Goal: Task Accomplishment & Management: Manage account settings

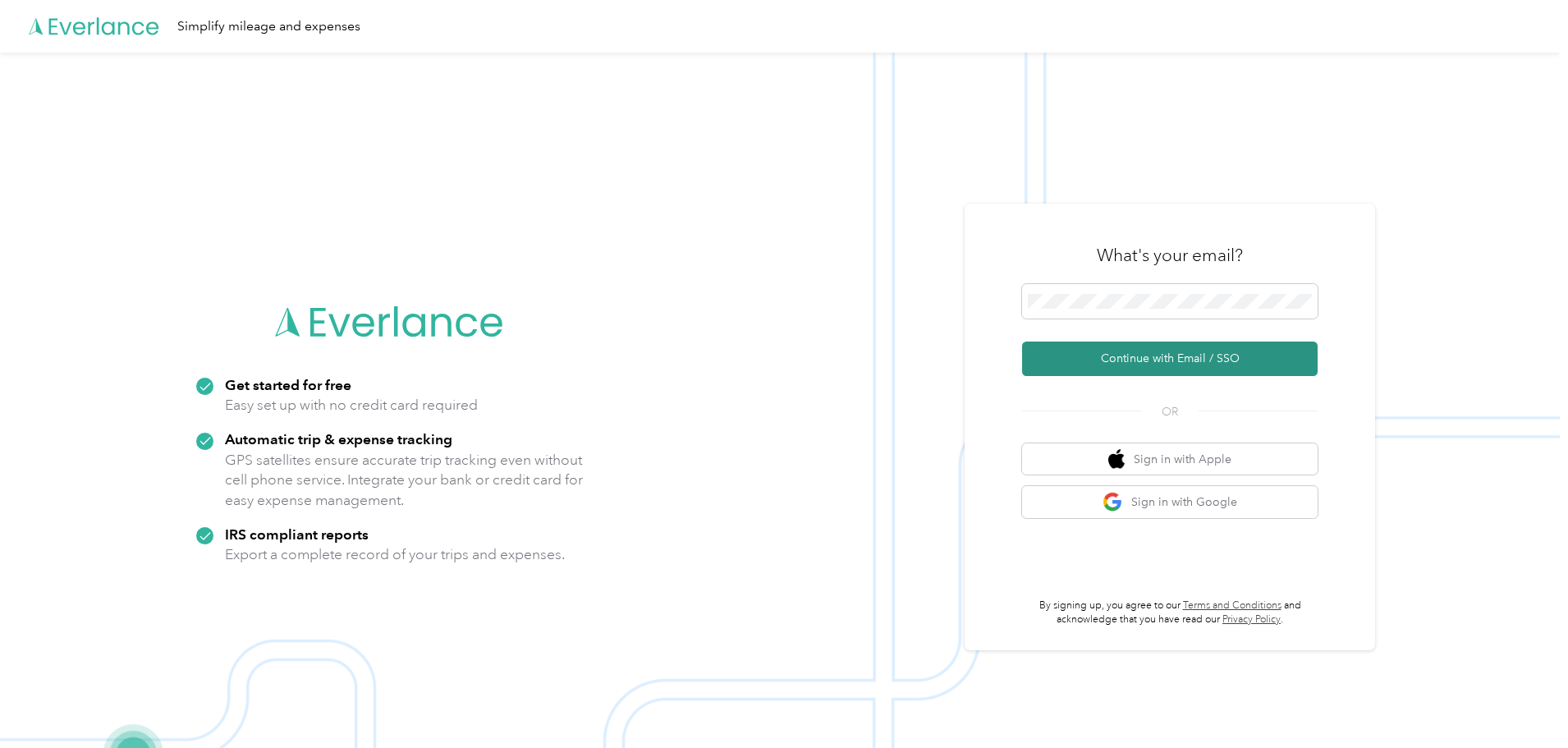
click at [1082, 362] on button "Continue with Email / SSO" at bounding box center [1170, 359] width 296 height 35
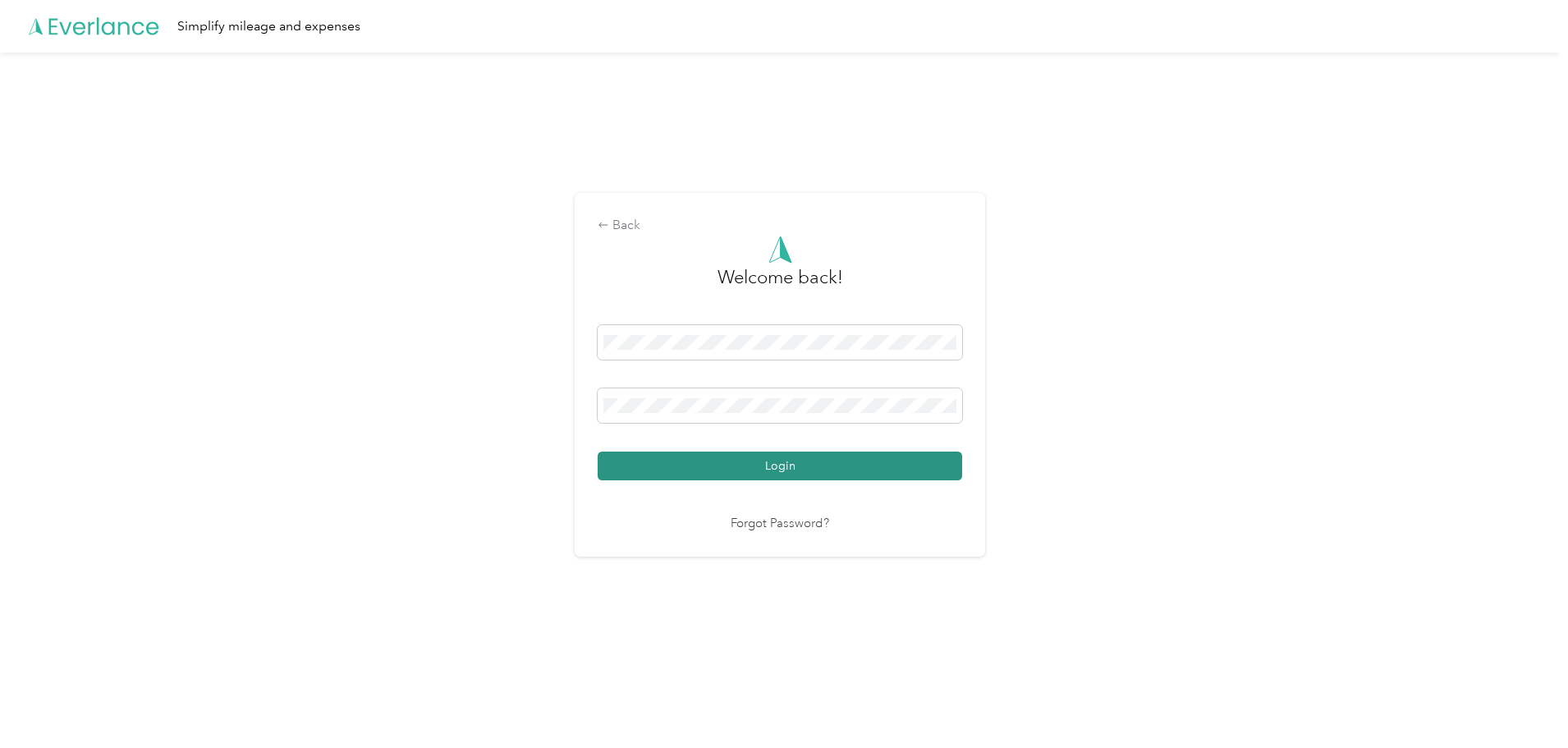
click at [742, 469] on button "Login" at bounding box center [779, 465] width 365 height 28
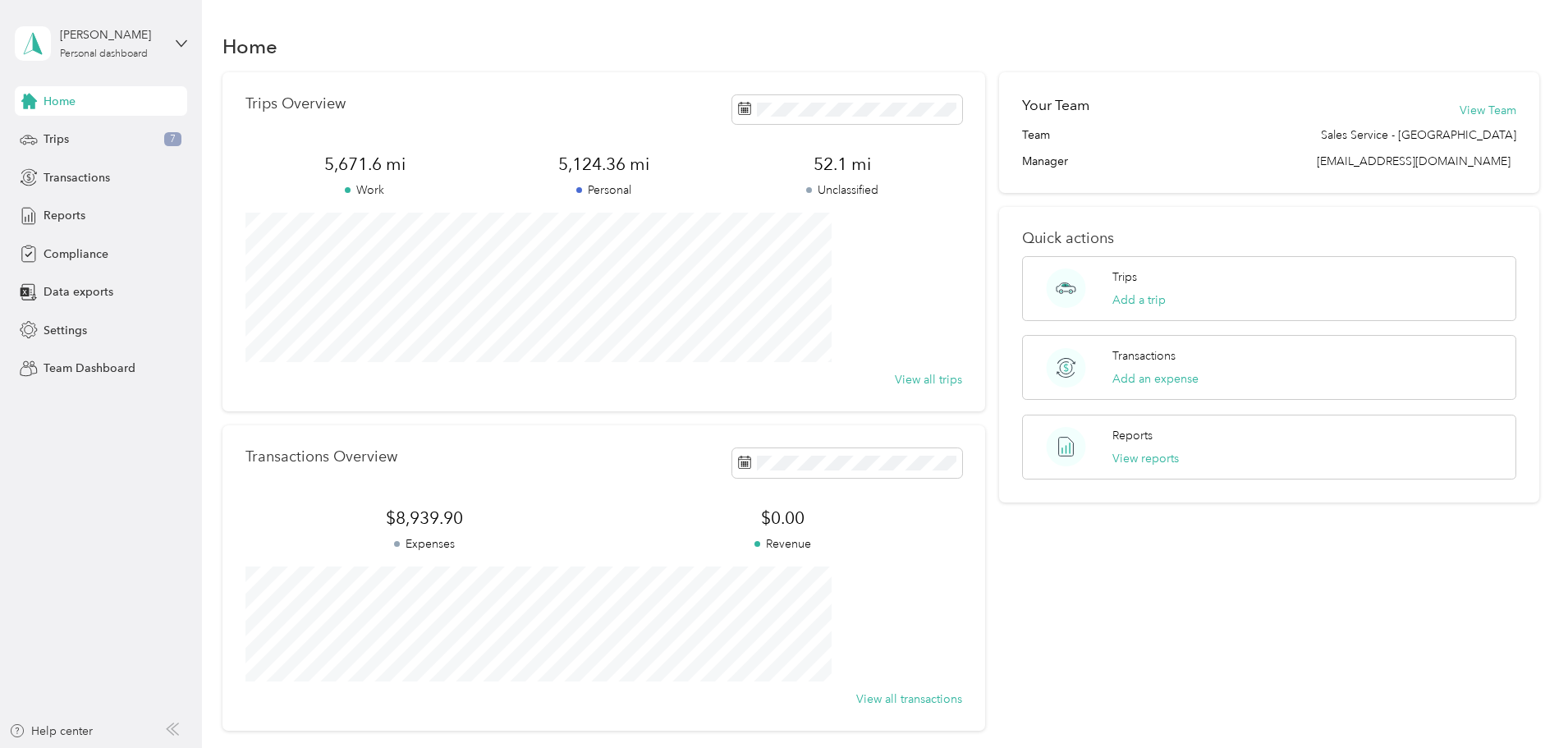
click at [173, 42] on div "David Rodriguez Personal dashboard" at bounding box center [101, 43] width 173 height 58
click at [104, 131] on div "Team dashboard" at bounding box center [74, 135] width 88 height 17
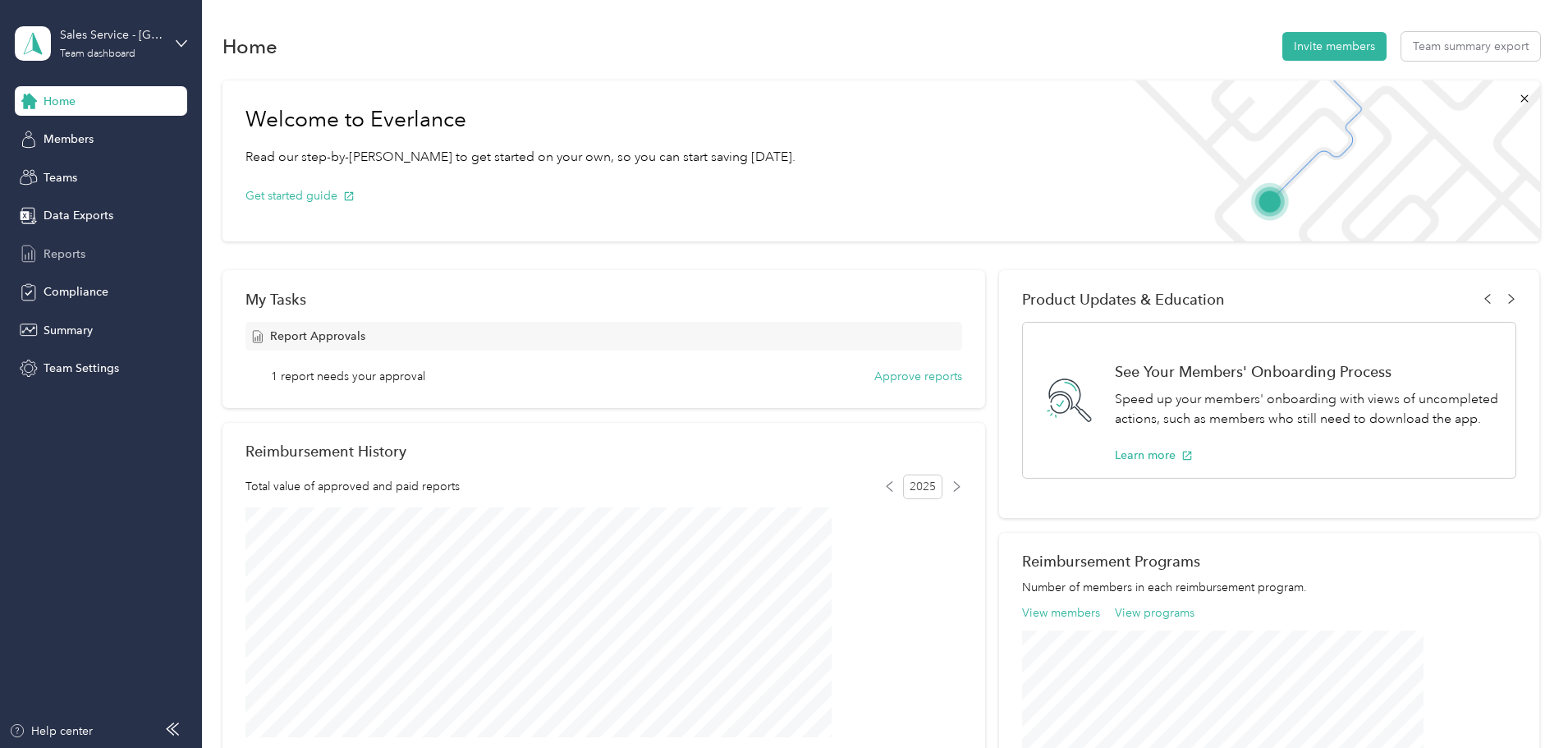
click at [85, 245] on div "Reports" at bounding box center [101, 254] width 173 height 29
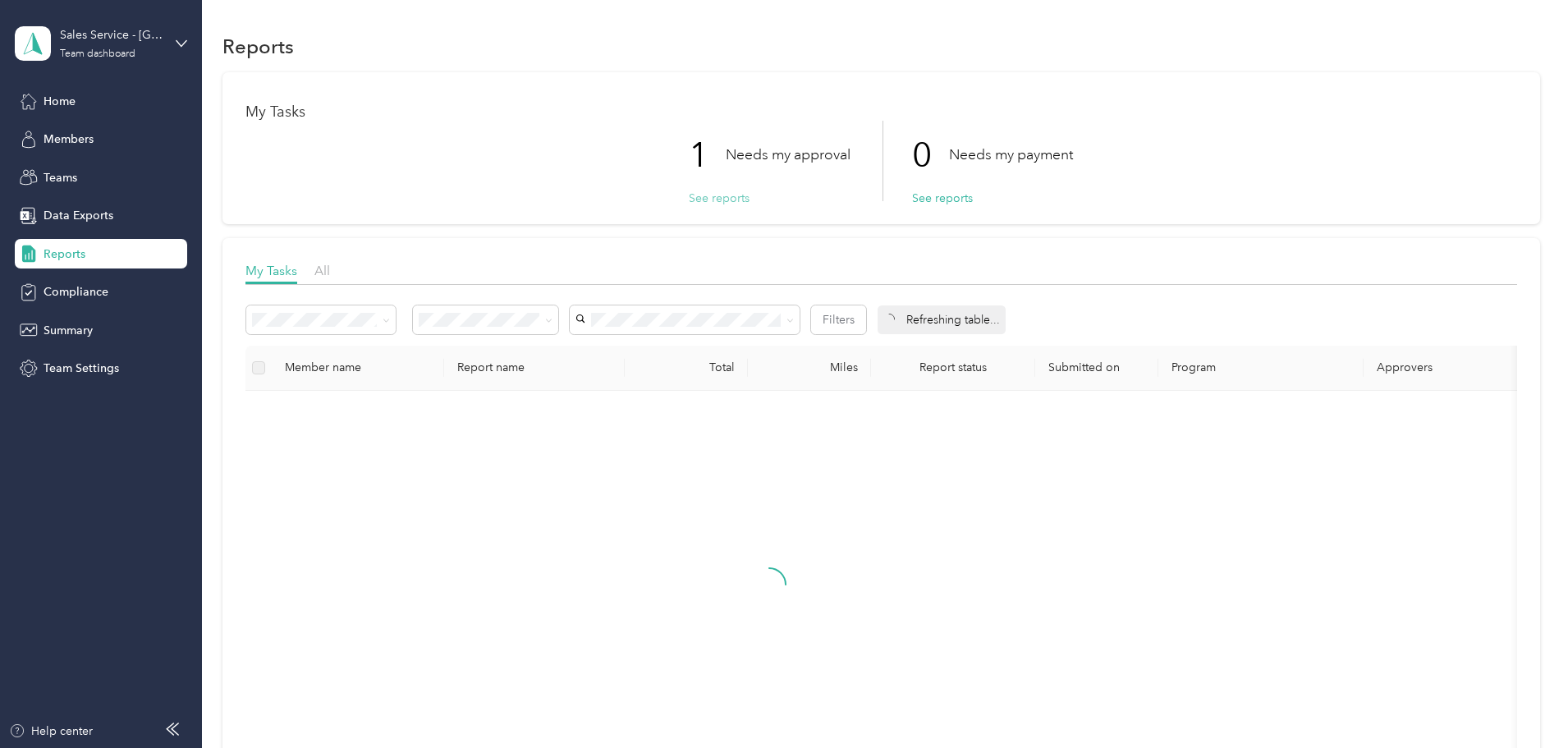
click at [724, 200] on button "See reports" at bounding box center [719, 198] width 61 height 17
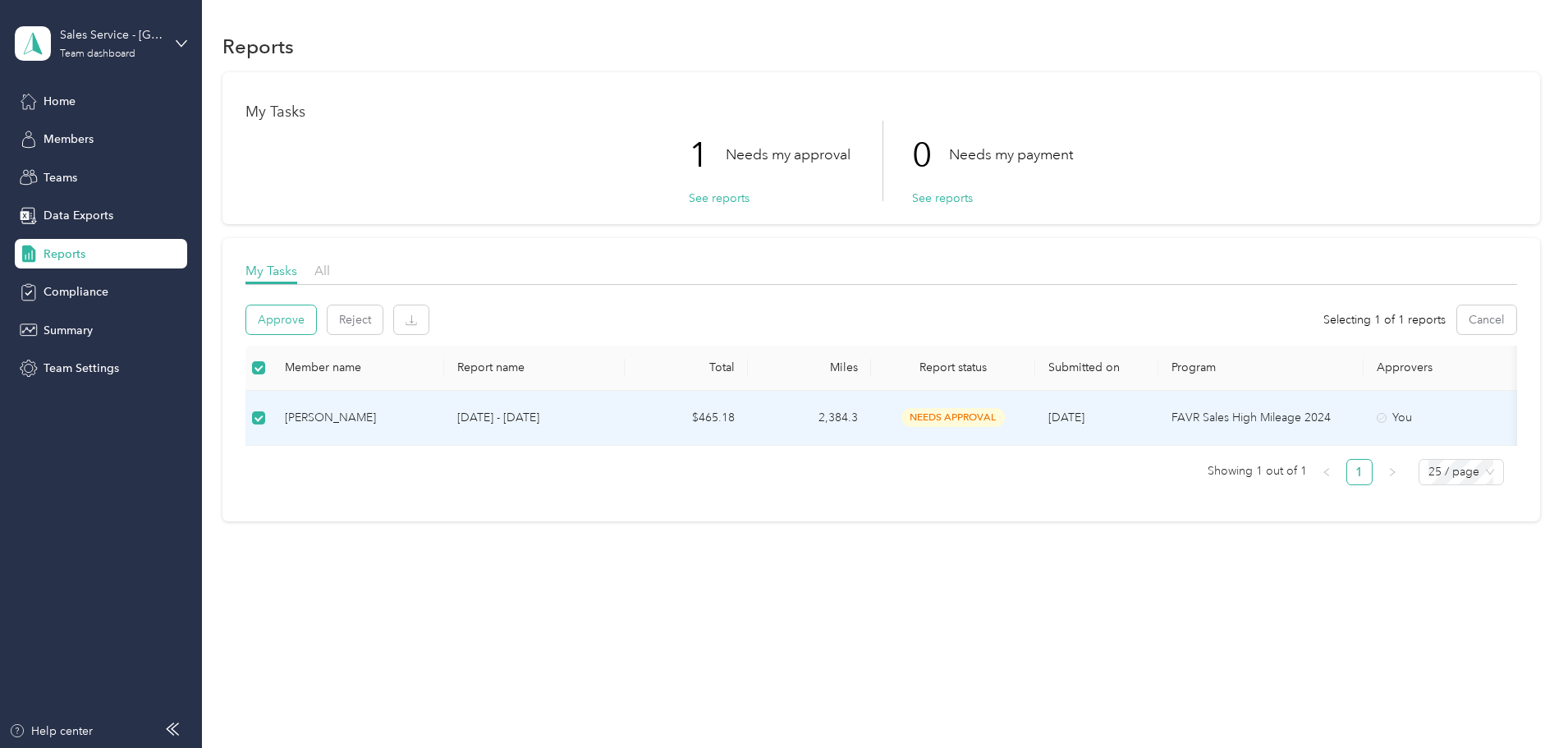
click at [316, 314] on button "Approve" at bounding box center [281, 319] width 70 height 28
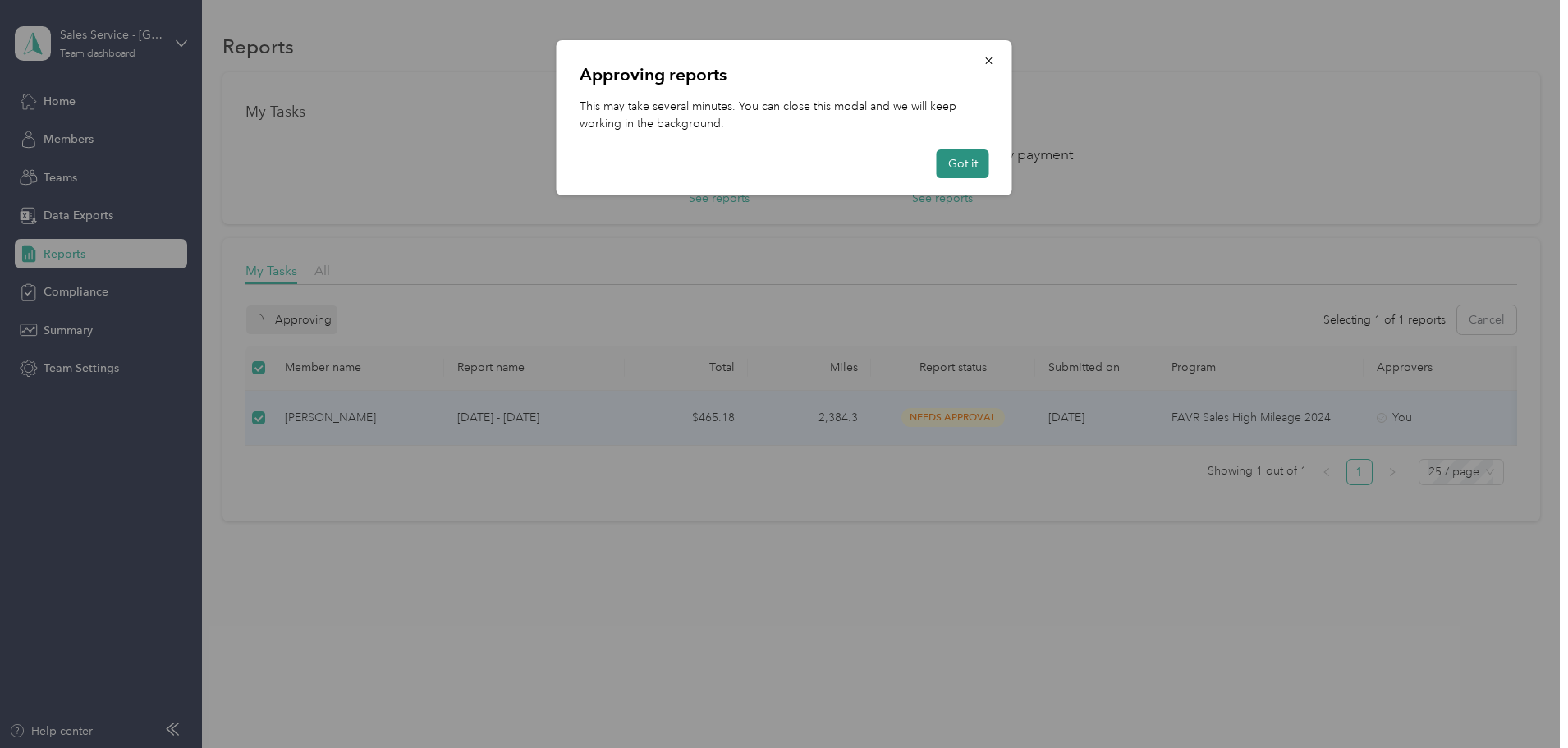
click at [952, 175] on button "Got it" at bounding box center [962, 164] width 52 height 28
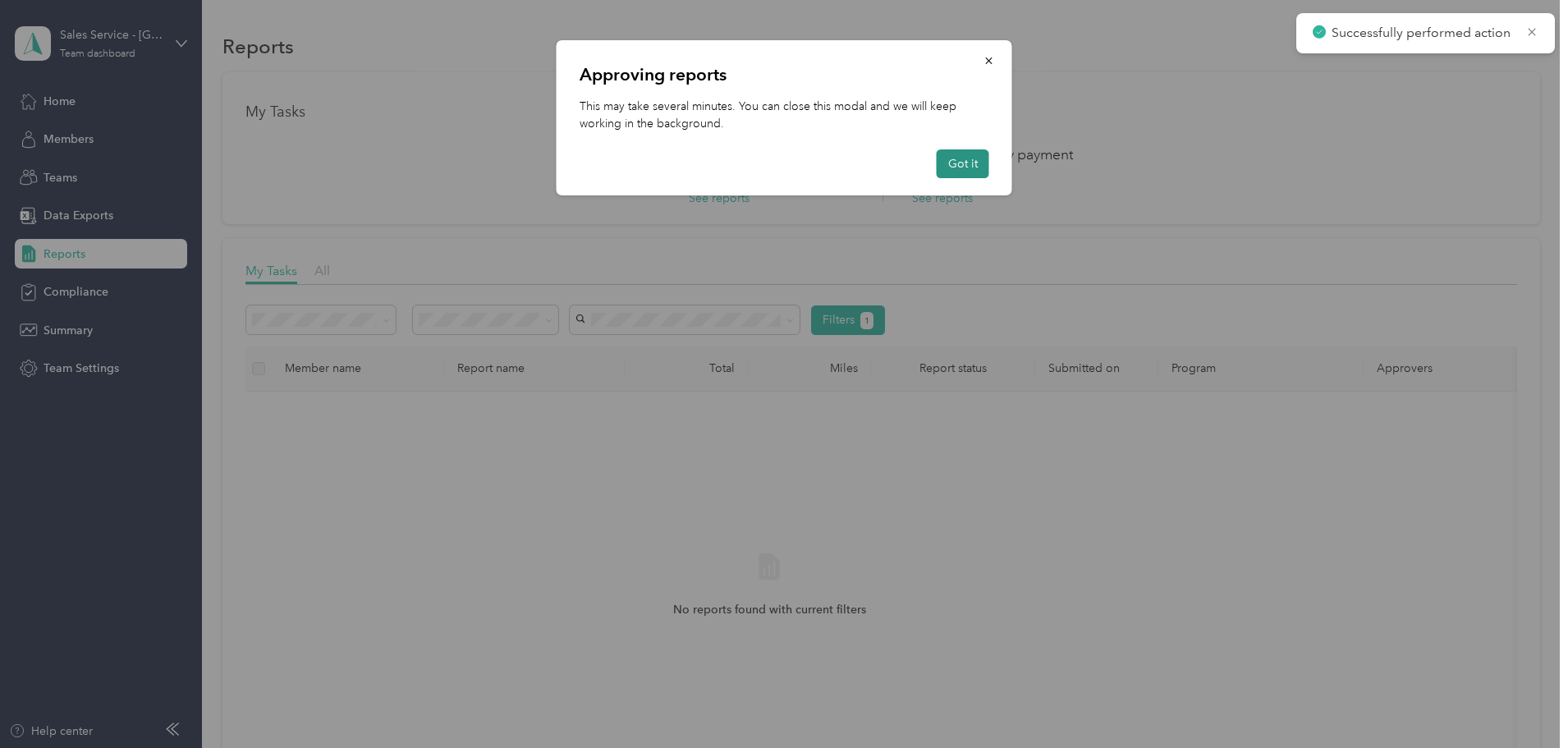
click at [967, 168] on button "Got it" at bounding box center [962, 164] width 52 height 28
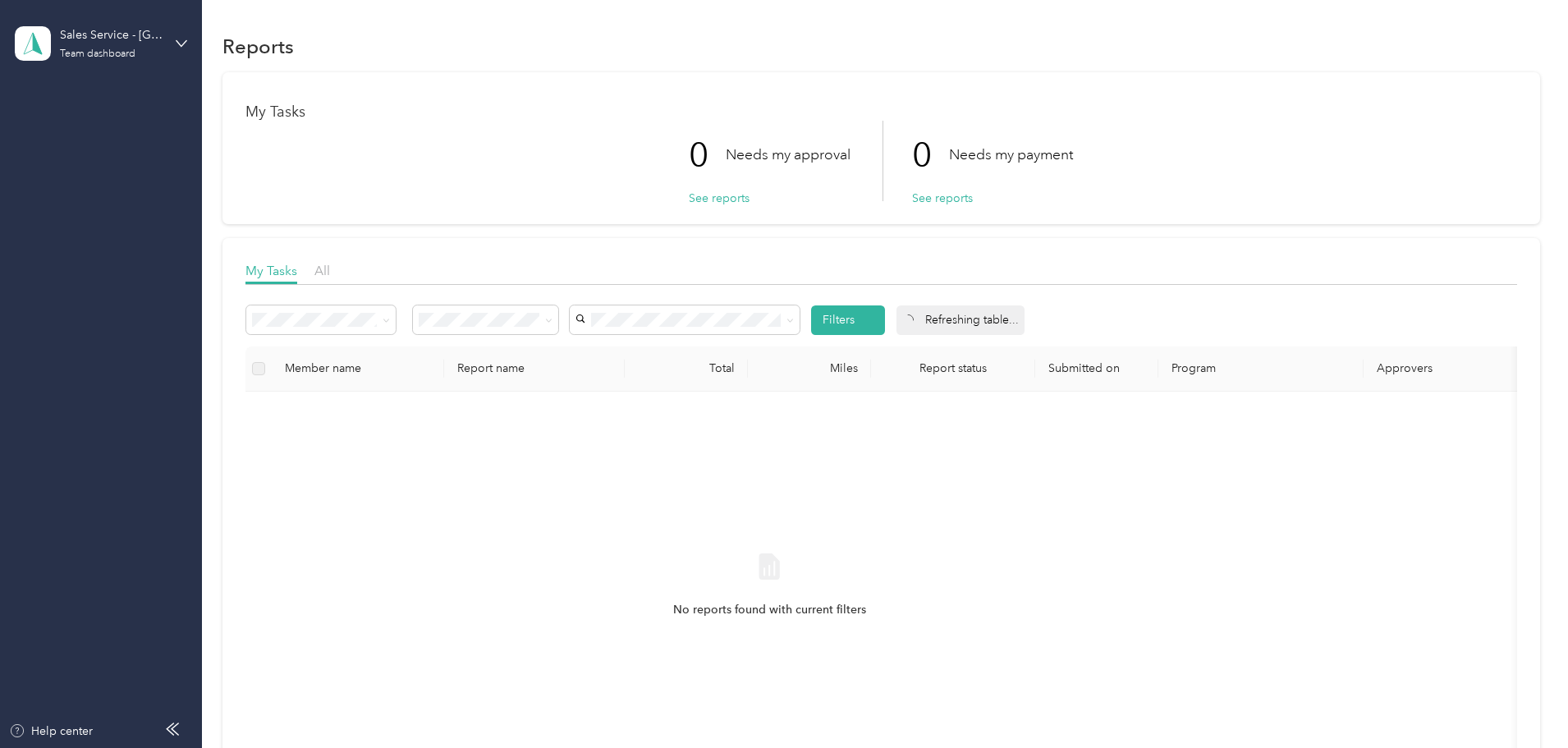
click at [834, 488] on div "No reports found with current filters" at bounding box center [769, 599] width 1022 height 391
